Goal: Transaction & Acquisition: Purchase product/service

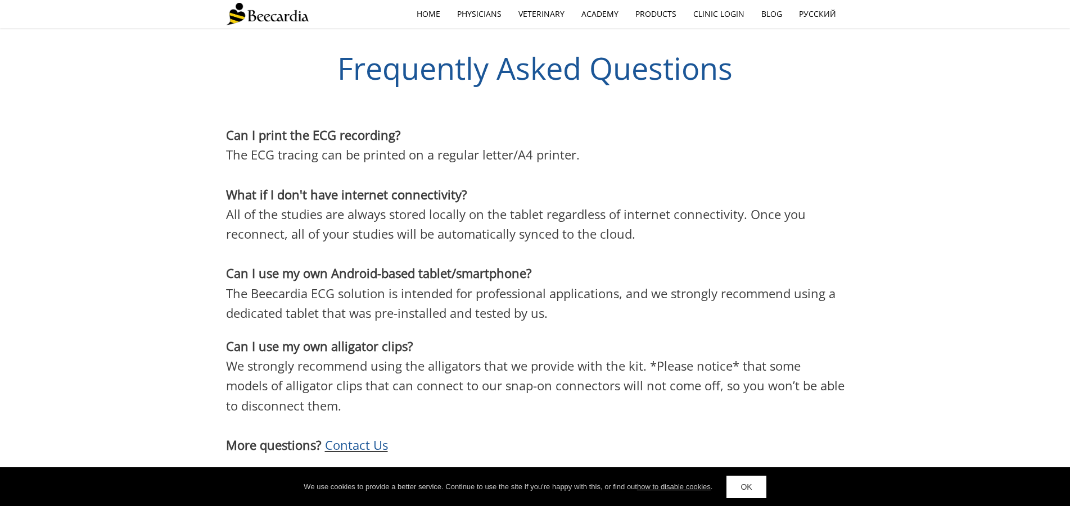
scroll to position [2795, 0]
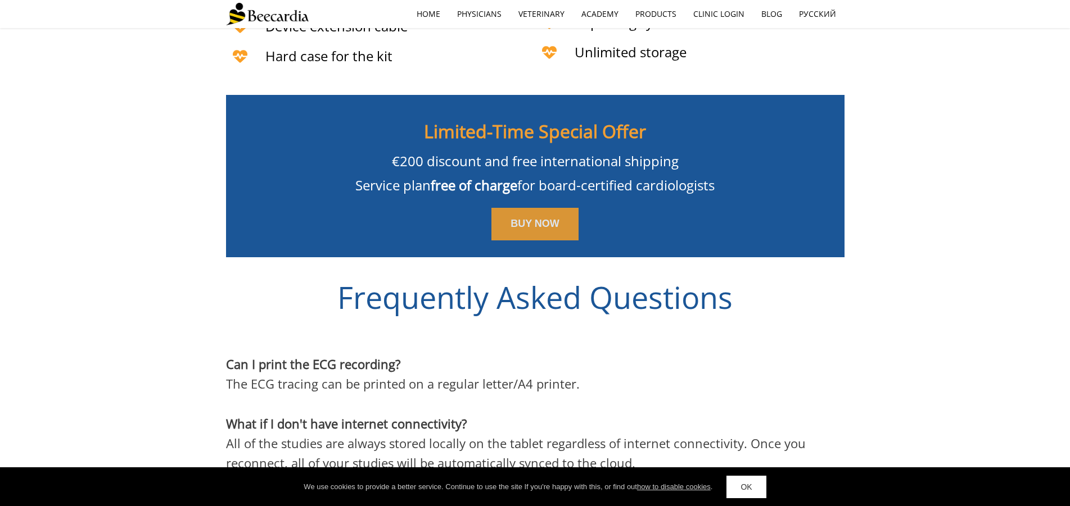
click at [531, 216] on link "BUY NOW" at bounding box center [534, 224] width 87 height 33
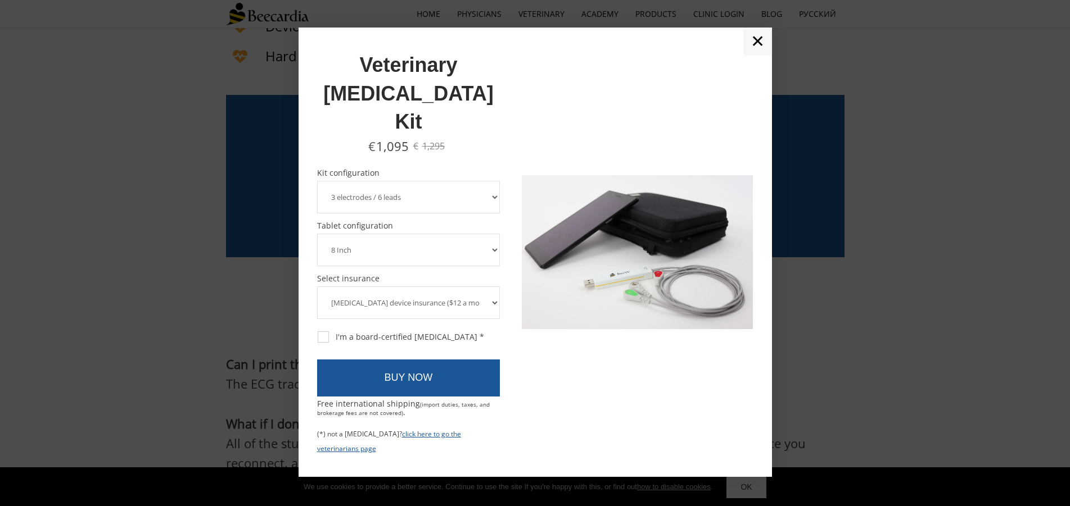
click at [317, 234] on select "8 Inch 10 Inch" at bounding box center [408, 250] width 183 height 33
click at [490, 234] on select "8 Inch 10 Inch" at bounding box center [408, 250] width 183 height 33
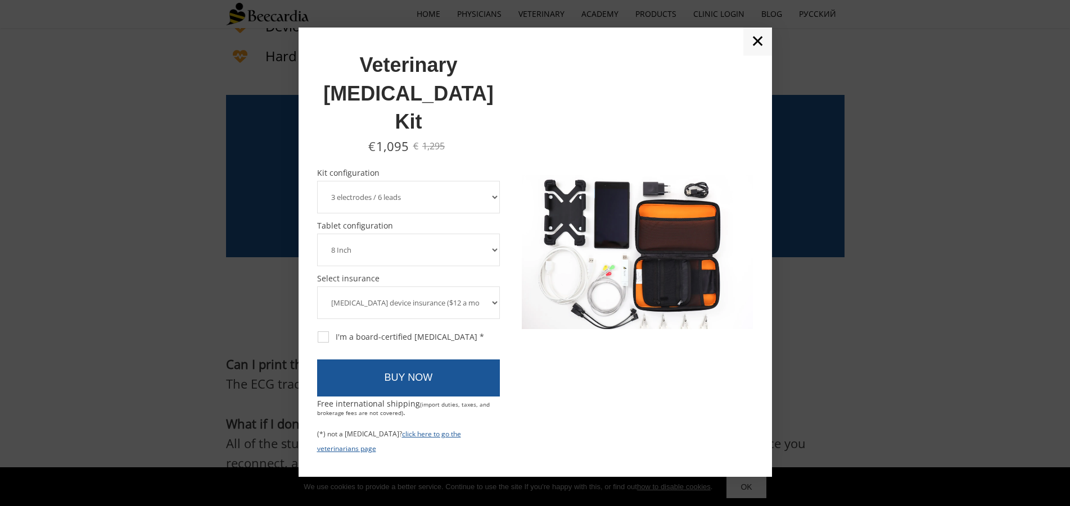
click at [317, 181] on select "3 electrodes / 6 leads 5 electrodes / 7 leads 10 electrodes / 12 leads" at bounding box center [408, 197] width 183 height 33
select select "5 electrodes / 7 leads"
click option "5 electrodes / 7 leads" at bounding box center [0, 0] width 0 height 0
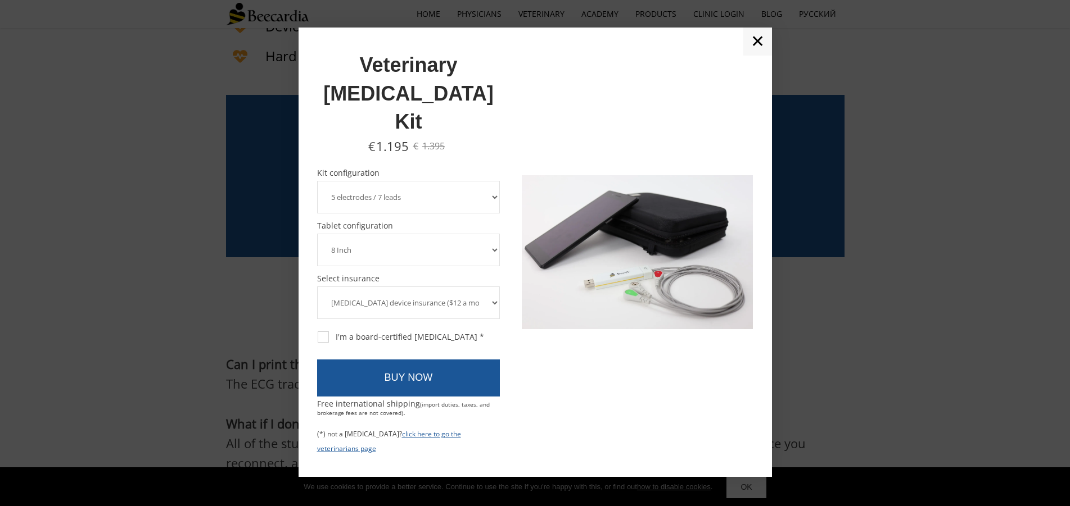
click at [317, 287] on select "[MEDICAL_DATA] device insurance ($12 a month, charged annually) No insurance" at bounding box center [408, 303] width 183 height 33
select select "No insurance"
click option "No insurance" at bounding box center [0, 0] width 0 height 0
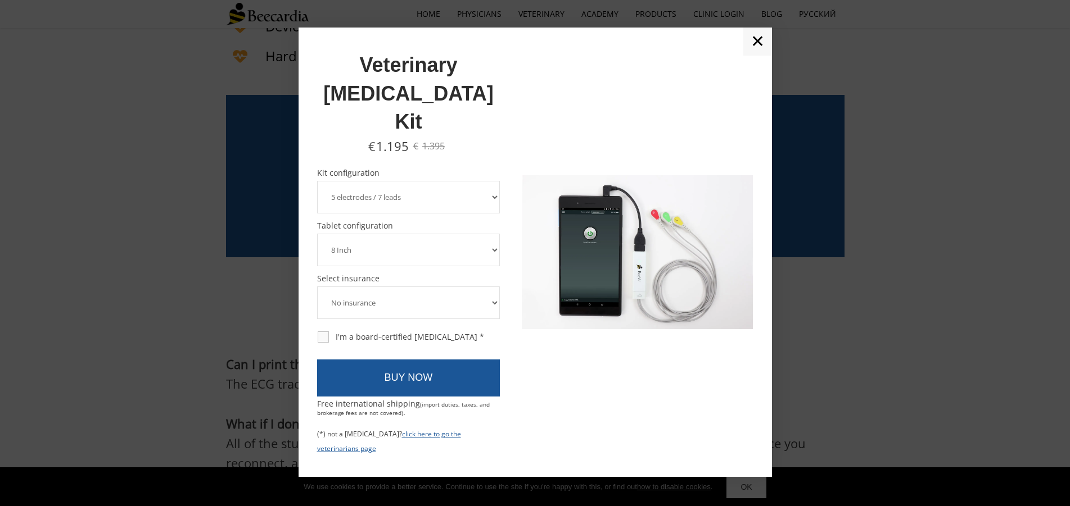
click at [325, 332] on div "I'm a board-certified [MEDICAL_DATA] *" at bounding box center [401, 337] width 166 height 10
click at [317, 331] on input "I'm a board-certified [MEDICAL_DATA] *" at bounding box center [316, 331] width 1 height 1
checkbox input "true"
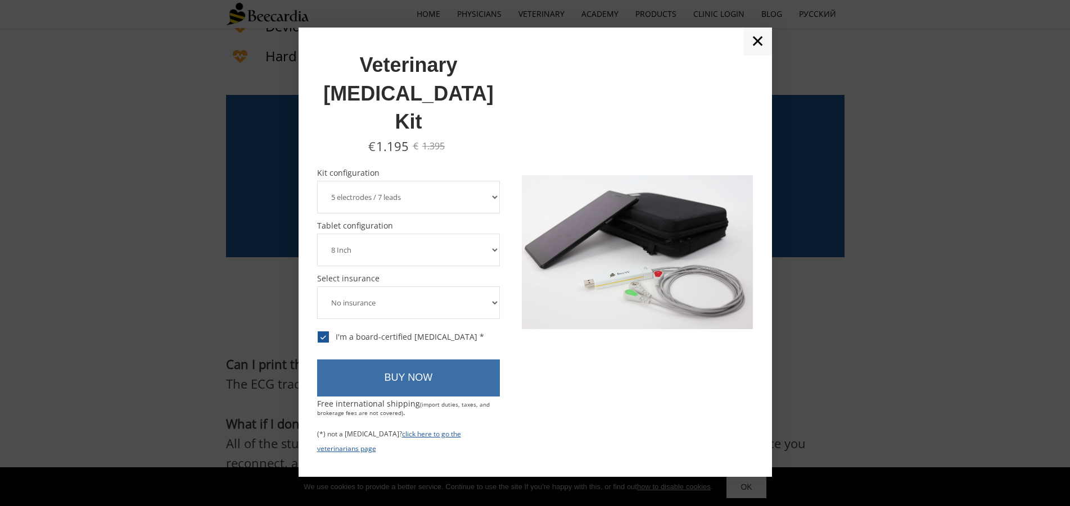
click at [421, 360] on link "BUY NOW" at bounding box center [408, 378] width 183 height 37
